Goal: Information Seeking & Learning: Learn about a topic

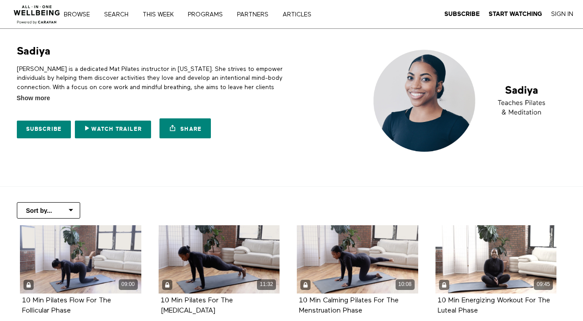
click at [42, 12] on img at bounding box center [37, 12] width 54 height 27
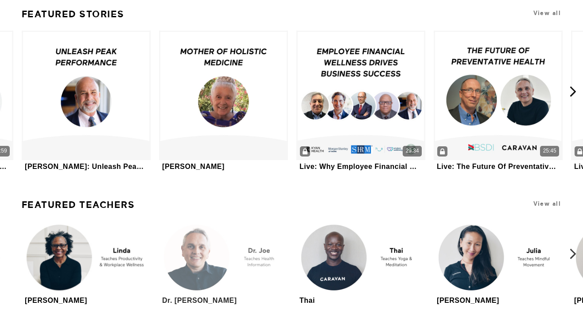
scroll to position [2199, 0]
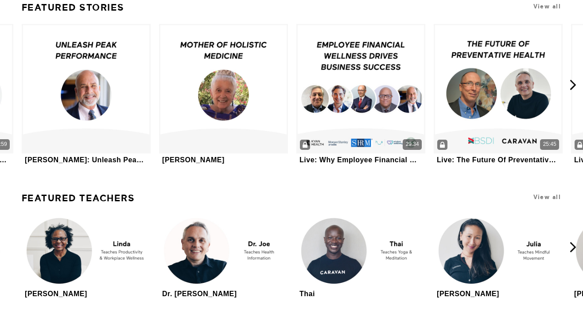
click at [82, 199] on link "Featured Teachers" at bounding box center [78, 198] width 113 height 19
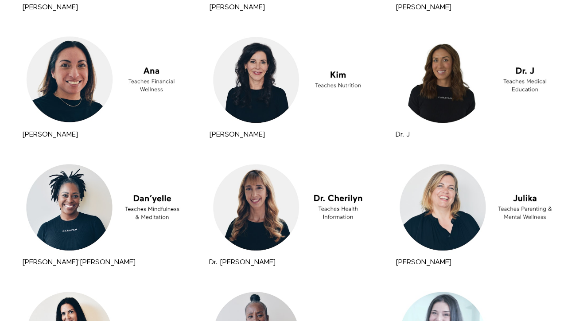
scroll to position [990, 0]
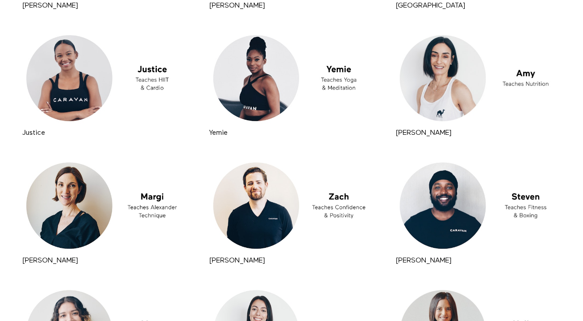
scroll to position [2008, 0]
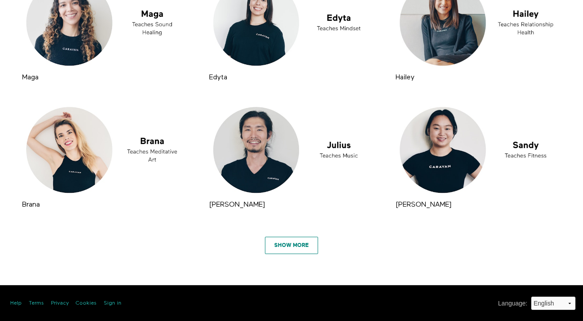
click at [289, 244] on link "Show More" at bounding box center [291, 245] width 53 height 18
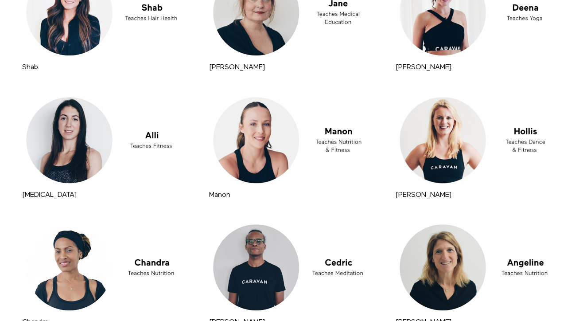
scroll to position [3026, 0]
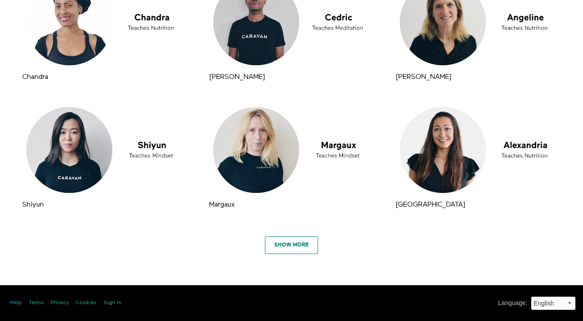
click at [296, 245] on link "Show More" at bounding box center [291, 245] width 53 height 18
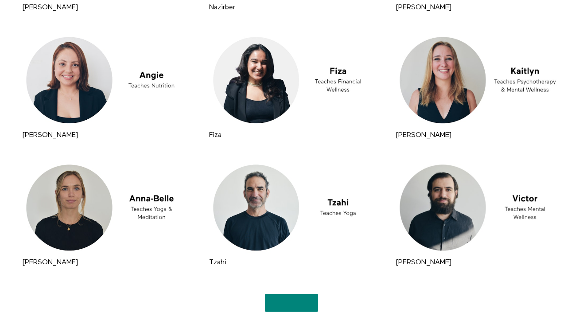
scroll to position [4044, 0]
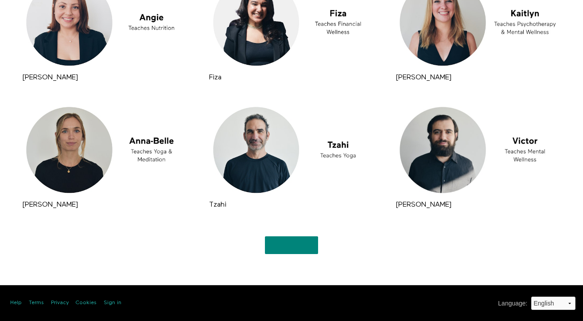
click at [298, 235] on div "Show More" at bounding box center [292, 241] width 560 height 24
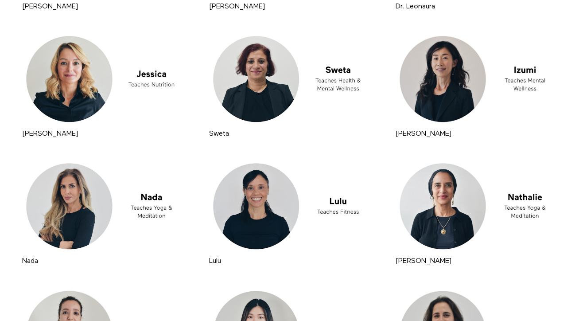
scroll to position [4356, 0]
